Goal: Task Accomplishment & Management: Complete application form

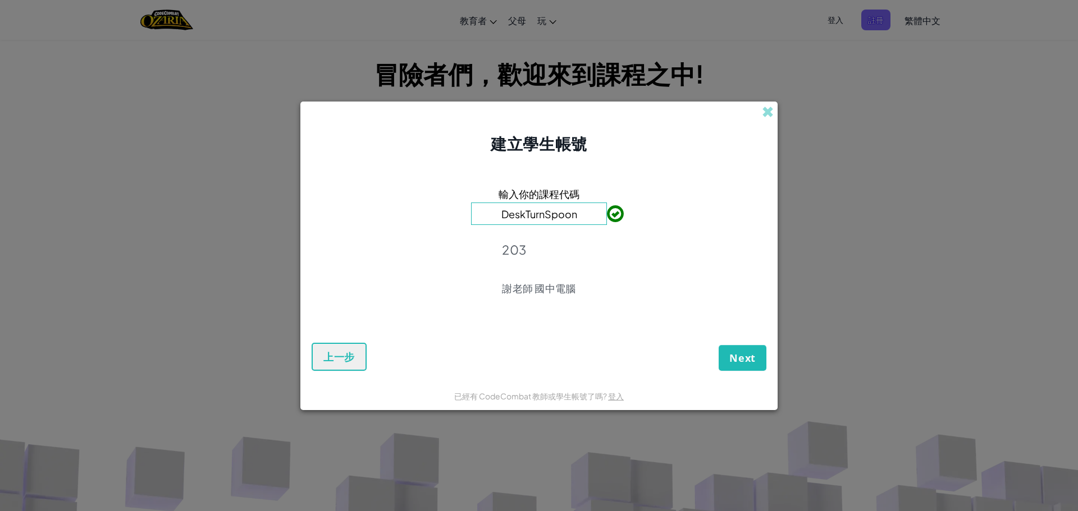
click at [770, 121] on div "建立學生帳號" at bounding box center [538, 129] width 477 height 54
click at [770, 112] on span at bounding box center [768, 112] width 12 height 12
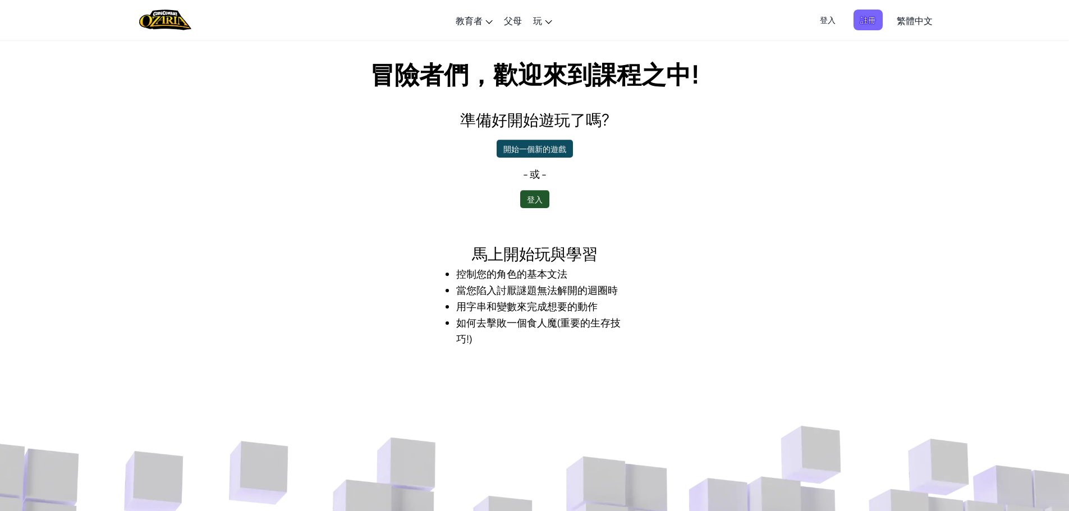
click at [537, 189] on div "準備好開始遊玩了嗎? 開始一個新的遊戲 - 或 - 登入" at bounding box center [535, 158] width 404 height 100
click at [537, 200] on button "登入" at bounding box center [534, 199] width 29 height 18
